Goal: Task Accomplishment & Management: Manage account settings

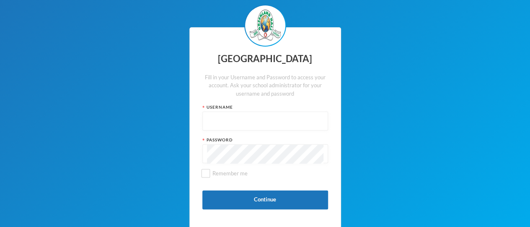
click at [278, 127] on input "text" at bounding box center [265, 121] width 117 height 19
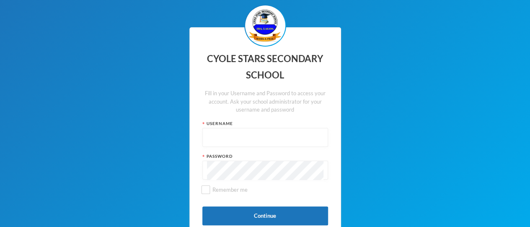
click at [262, 136] on input "text" at bounding box center [265, 137] width 117 height 19
click at [247, 137] on input "text" at bounding box center [265, 137] width 117 height 19
type input "admin"
click at [207, 190] on input "Remember me" at bounding box center [205, 189] width 9 height 9
checkbox input "true"
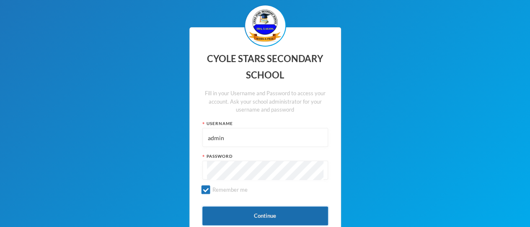
click at [272, 213] on button "Continue" at bounding box center [266, 215] width 126 height 19
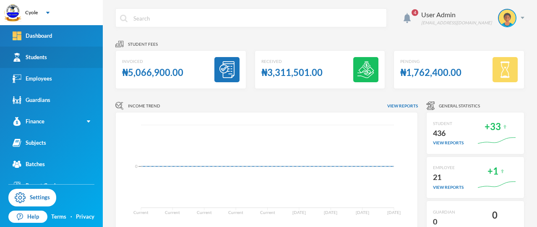
click at [39, 57] on div "Students" at bounding box center [30, 57] width 34 height 9
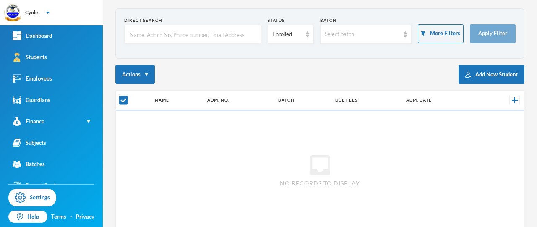
checkbox input "false"
